Goal: Information Seeking & Learning: Learn about a topic

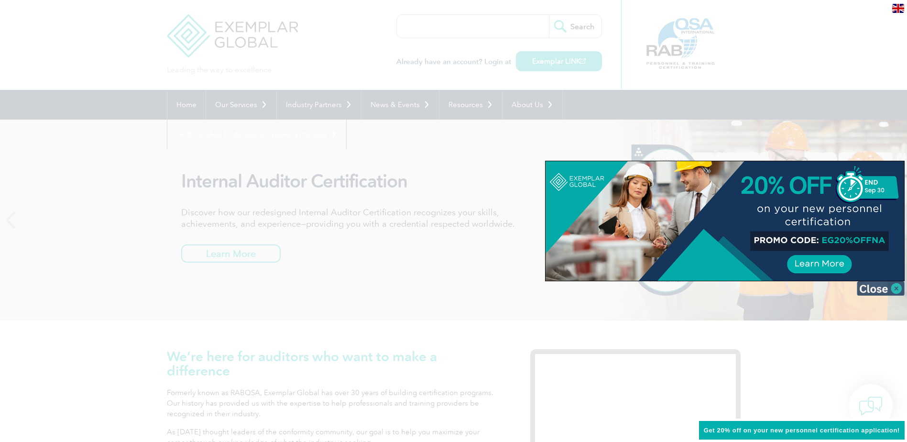
click at [896, 286] on img at bounding box center [881, 288] width 48 height 14
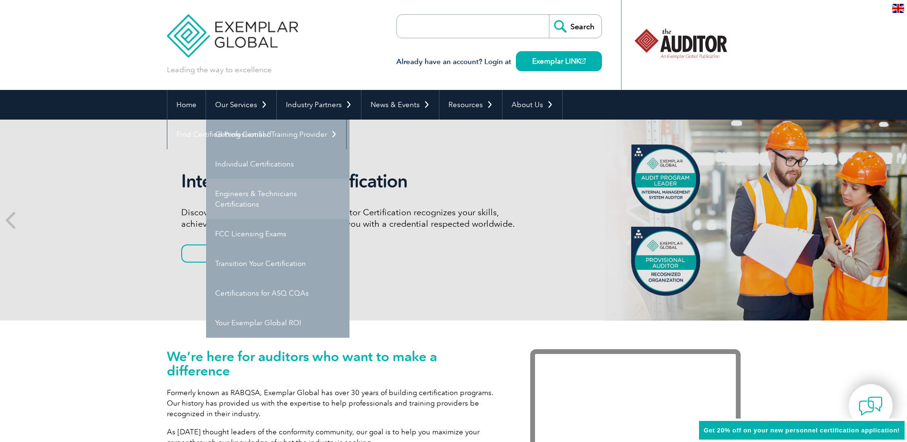
click at [255, 196] on link "Engineers & Technicians Certifications" at bounding box center [277, 199] width 143 height 40
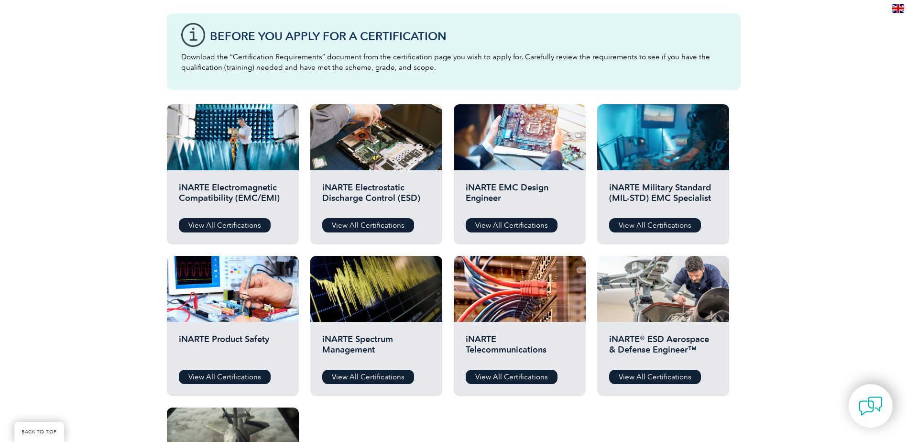
scroll to position [287, 0]
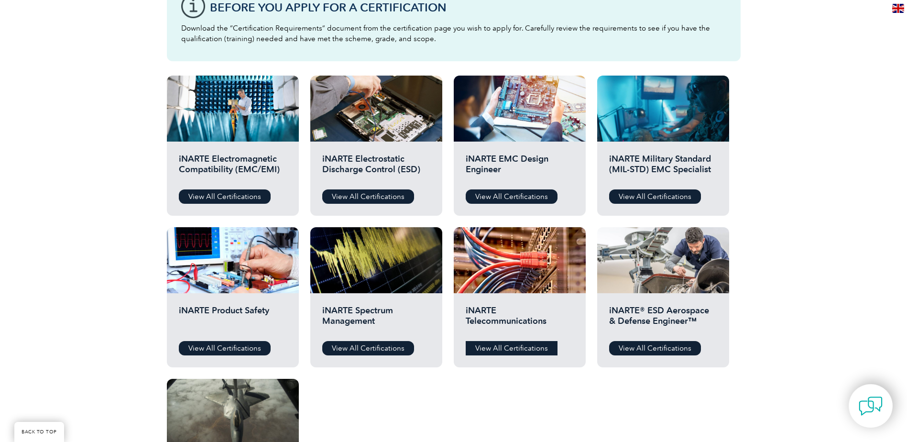
click at [508, 346] on link "View All Certifications" at bounding box center [512, 348] width 92 height 14
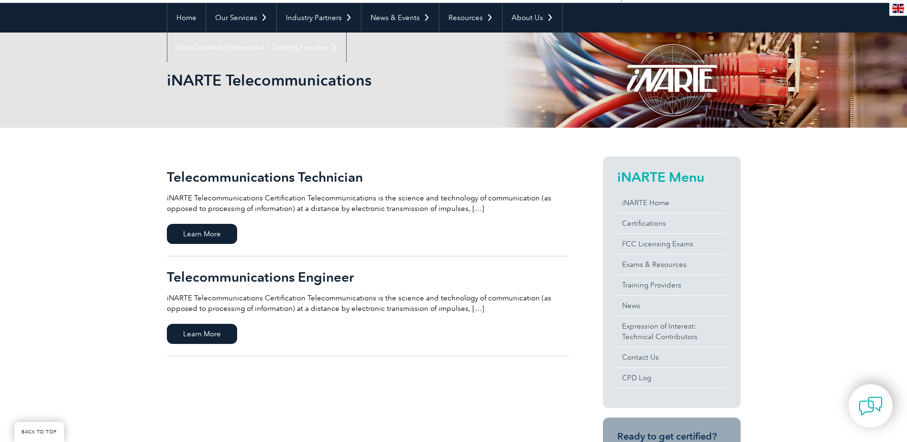
scroll to position [96, 0]
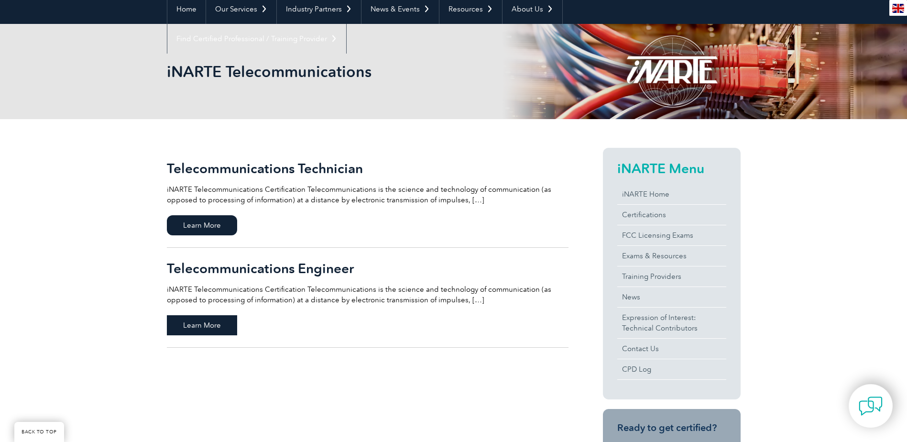
click at [222, 327] on span "Learn More" at bounding box center [202, 325] width 70 height 20
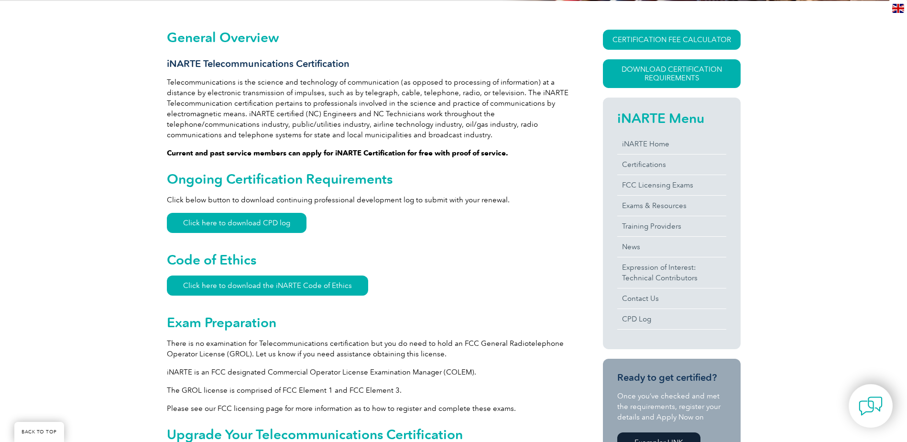
scroll to position [191, 0]
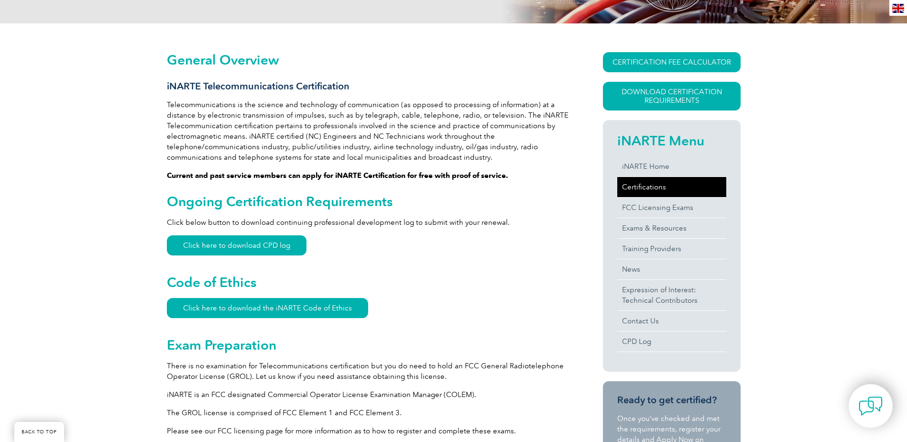
click at [646, 189] on link "Certifications" at bounding box center [671, 187] width 109 height 20
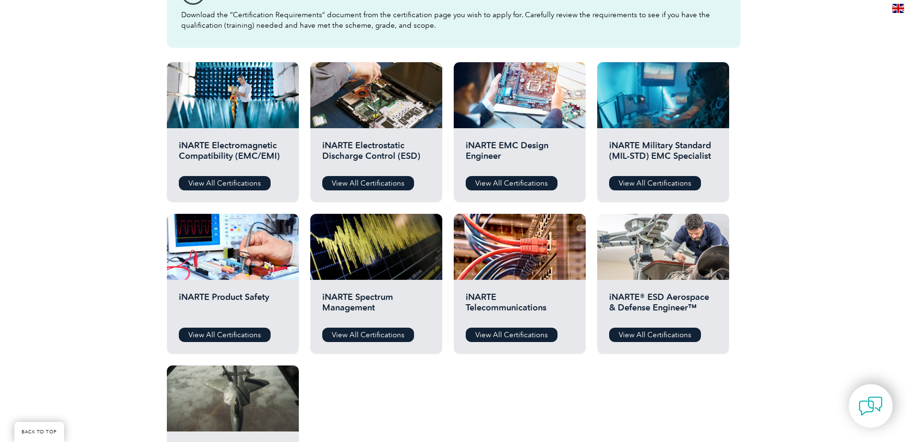
scroll to position [383, 0]
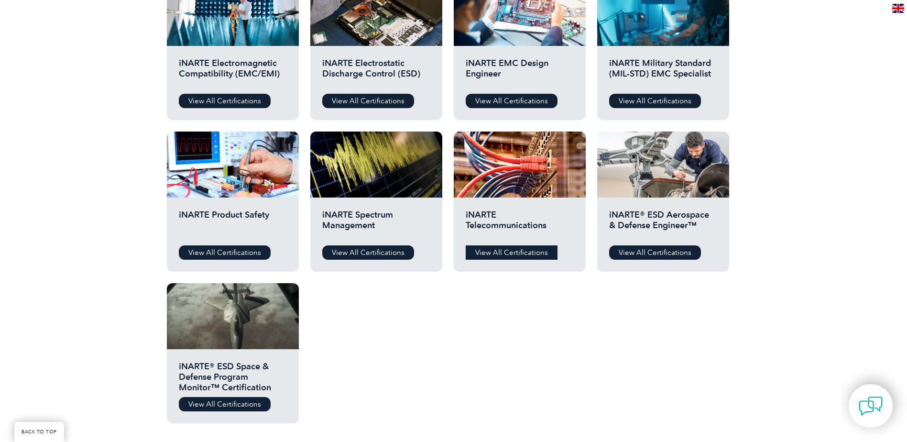
click at [537, 255] on link "View All Certifications" at bounding box center [512, 252] width 92 height 14
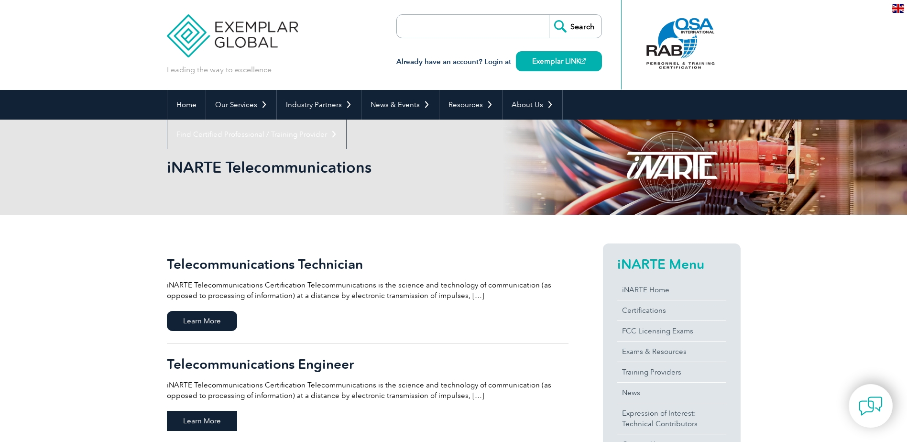
click at [230, 424] on span "Learn More" at bounding box center [202, 421] width 70 height 20
